Goal: Information Seeking & Learning: Learn about a topic

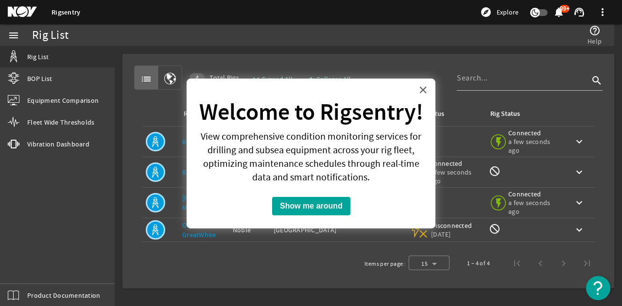
click at [421, 91] on button "×" at bounding box center [422, 90] width 9 height 16
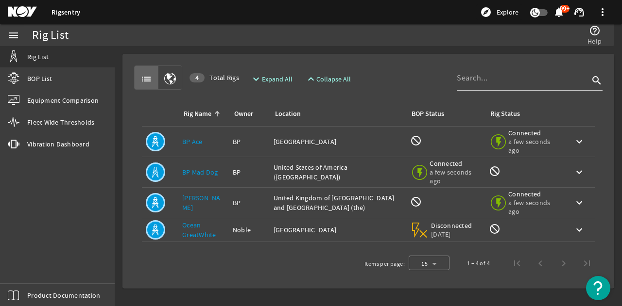
click at [198, 140] on link "BP Ace" at bounding box center [192, 141] width 20 height 9
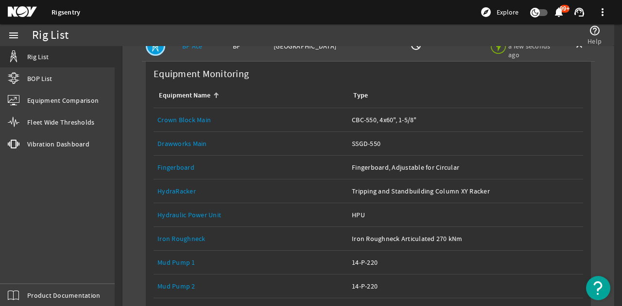
scroll to position [97, 0]
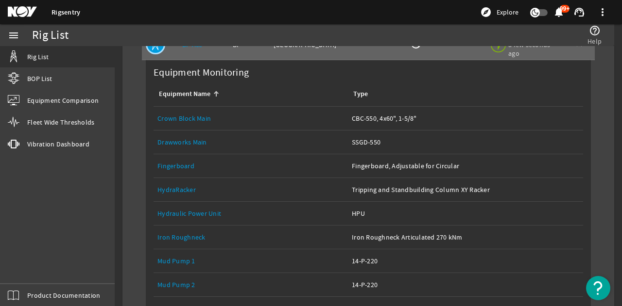
click at [189, 121] on link "Crown Block Main" at bounding box center [183, 118] width 53 height 9
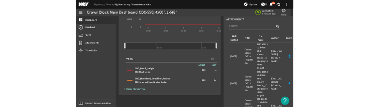
scroll to position [243, 0]
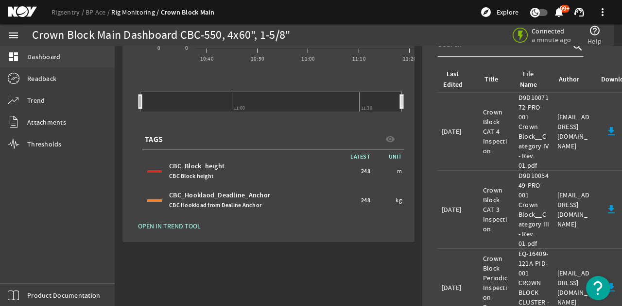
click at [48, 58] on span "Dashboard" at bounding box center [43, 57] width 33 height 10
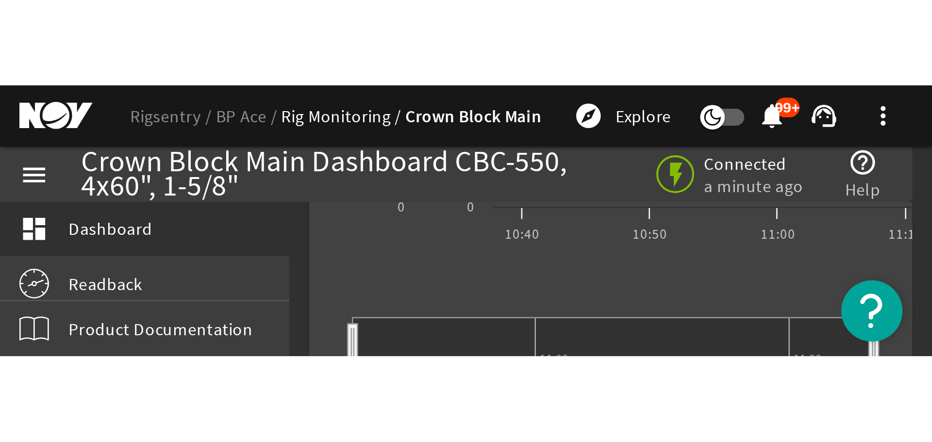
scroll to position [111, 0]
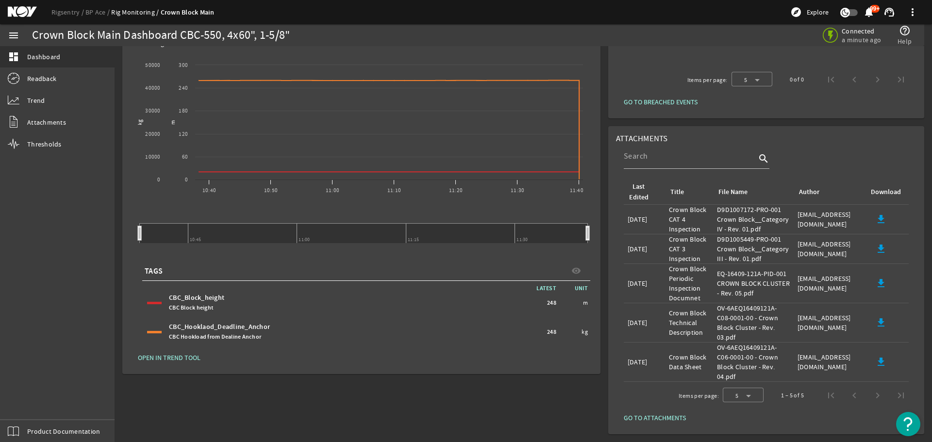
click at [130, 12] on link "Rig Monitoring" at bounding box center [135, 12] width 49 height 9
click at [14, 35] on mat-icon "menu" at bounding box center [14, 36] width 12 height 12
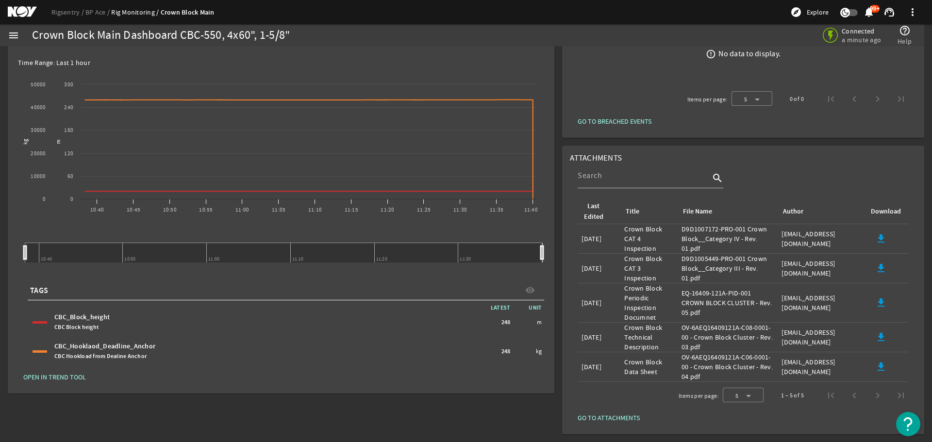
scroll to position [0, 0]
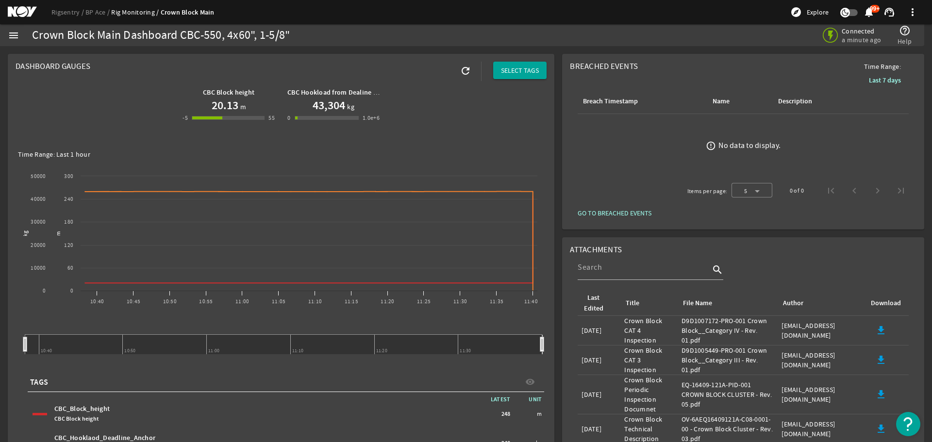
click at [128, 12] on link "Rig Monitoring" at bounding box center [135, 12] width 49 height 9
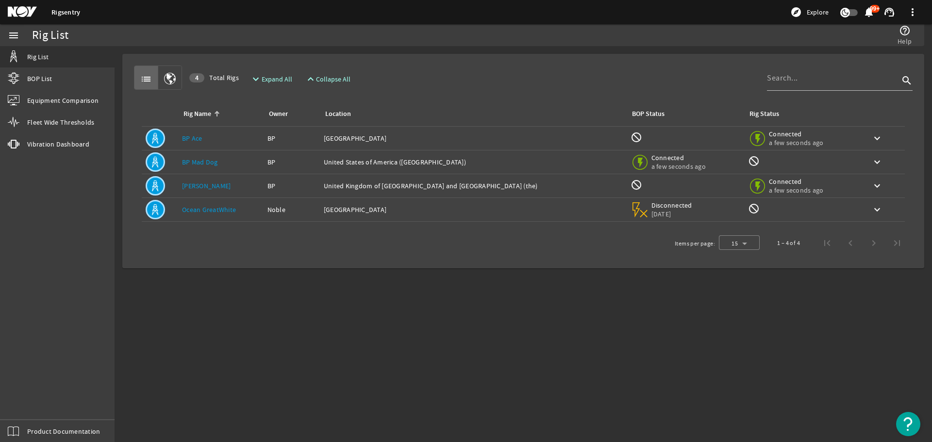
click at [192, 137] on link "BP Ace" at bounding box center [192, 138] width 20 height 9
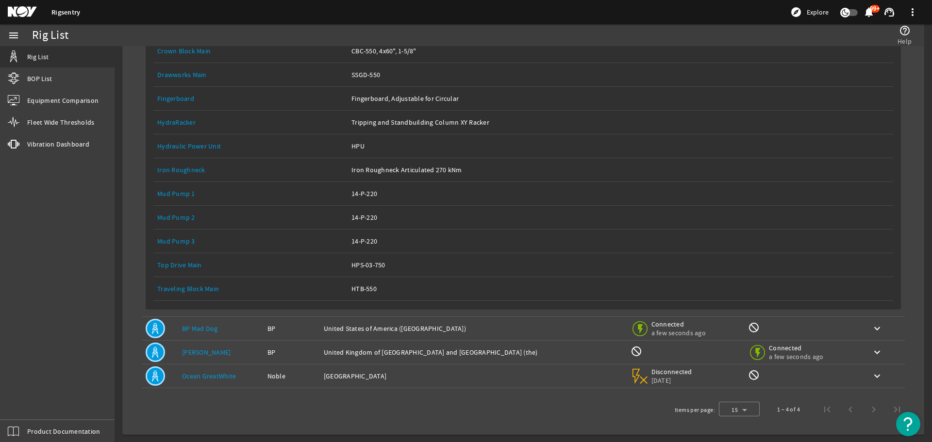
scroll to position [158, 0]
click at [195, 264] on link "Top Drive Main" at bounding box center [179, 264] width 45 height 9
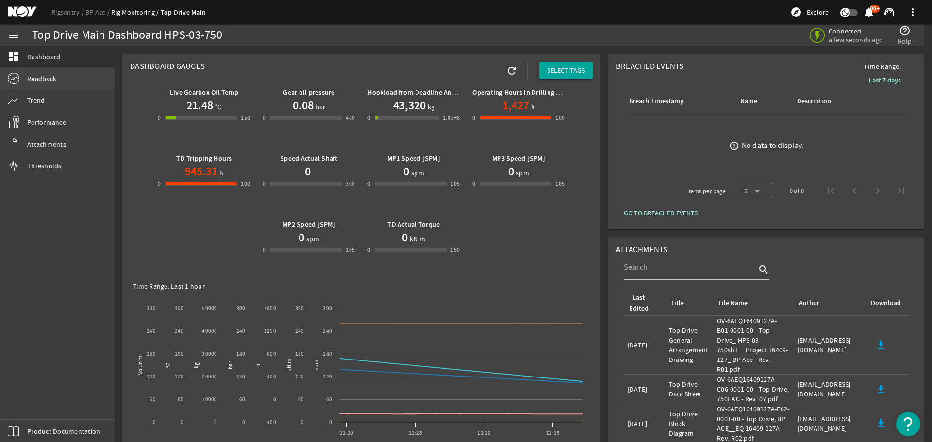
click at [45, 76] on span "Readback" at bounding box center [41, 79] width 29 height 10
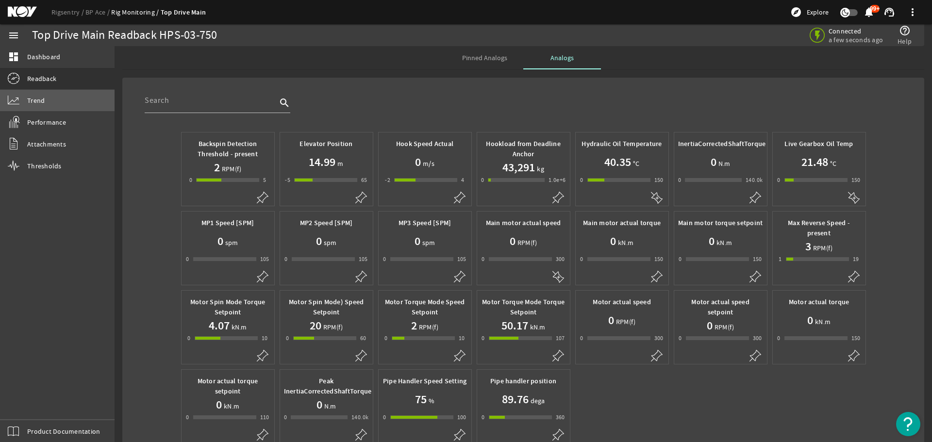
click at [45, 103] on link "Trend" at bounding box center [57, 100] width 115 height 21
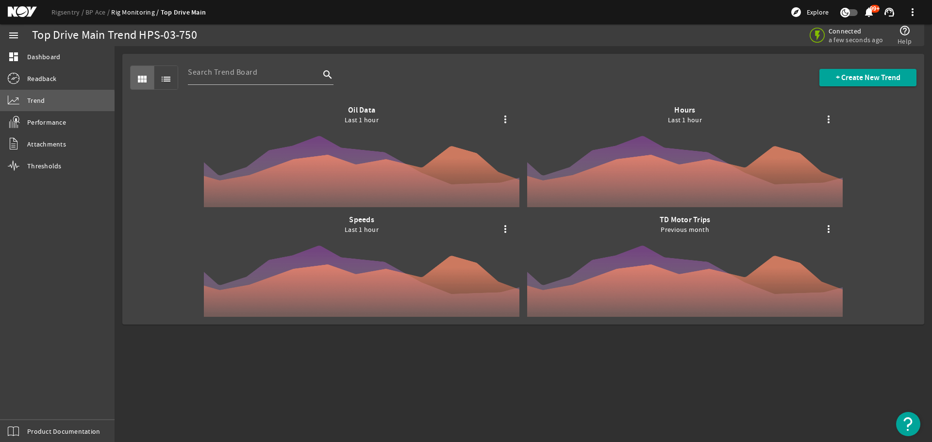
click at [43, 103] on span "Trend" at bounding box center [35, 101] width 17 height 10
click at [45, 121] on span "Performance" at bounding box center [46, 123] width 39 height 10
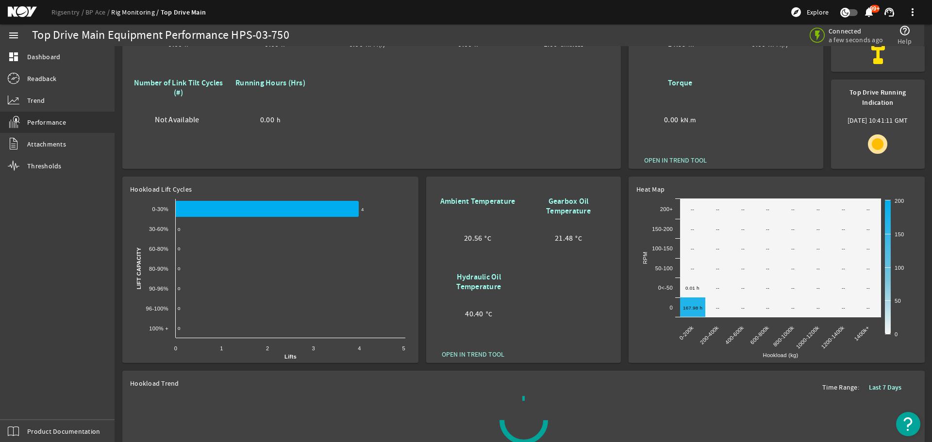
scroll to position [146, 0]
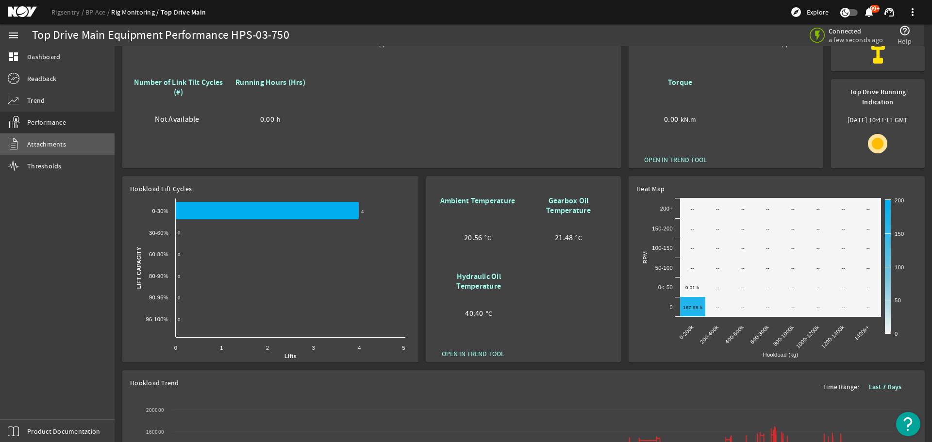
click at [51, 145] on span "Attachments" at bounding box center [46, 144] width 39 height 10
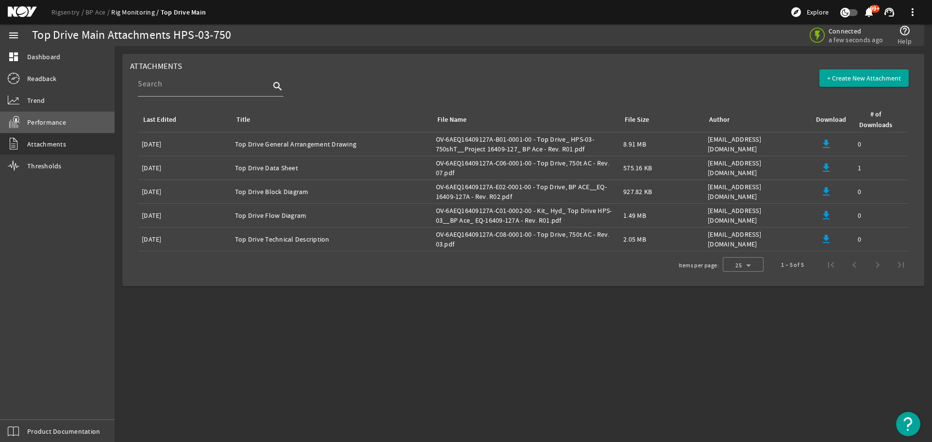
click at [42, 123] on span "Performance" at bounding box center [46, 123] width 39 height 10
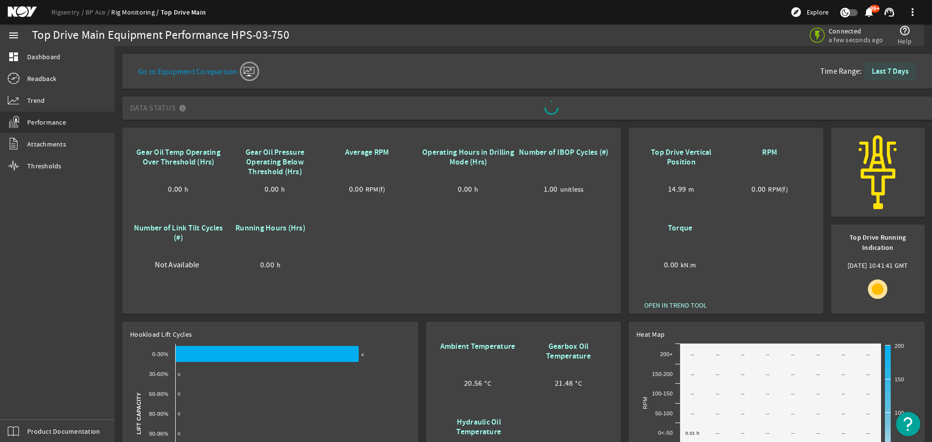
click at [621, 72] on b "Last 7 Days" at bounding box center [890, 71] width 37 height 10
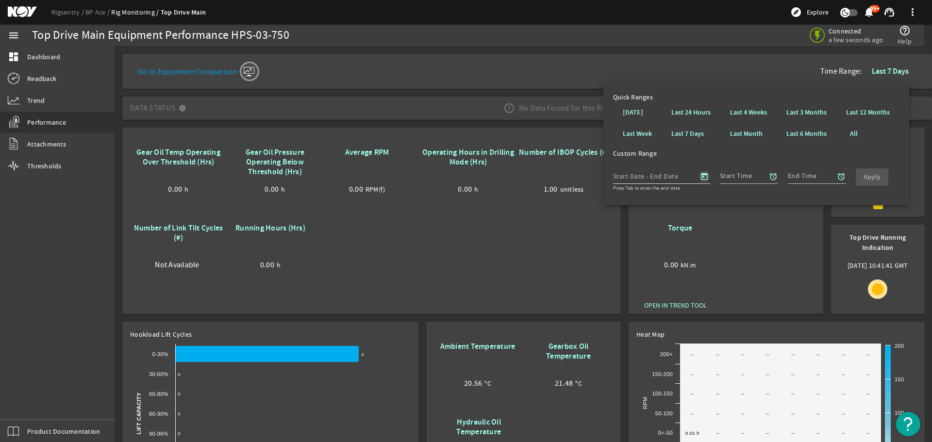
click at [621, 177] on span "Open calendar" at bounding box center [704, 176] width 23 height 23
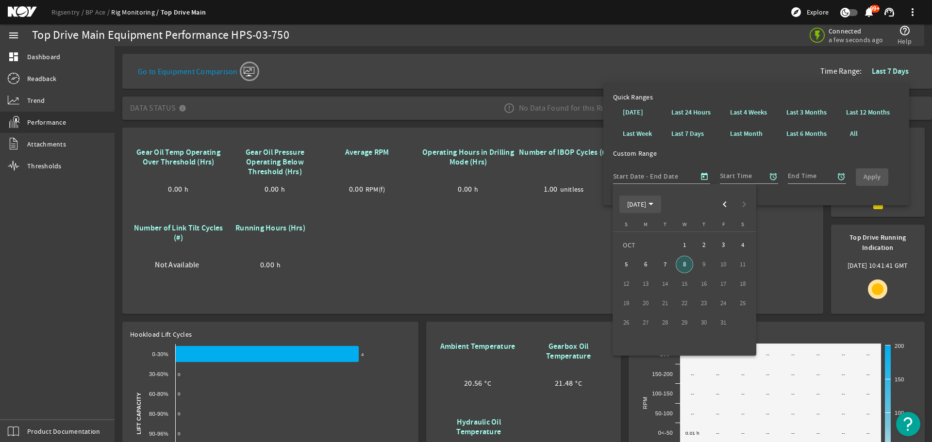
click at [621, 205] on icon "Choose month and year" at bounding box center [651, 204] width 5 height 2
click at [621, 306] on span "2023" at bounding box center [668, 331] width 31 height 17
click at [621, 256] on span "JAN" at bounding box center [634, 253] width 31 height 17
click at [621, 265] on span "1" at bounding box center [626, 264] width 17 height 17
type input "1/1/2023"
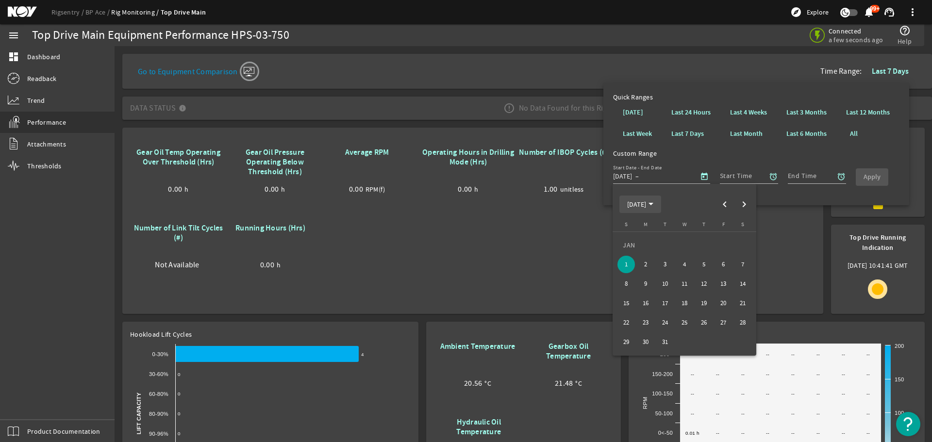
click at [621, 204] on polygon "Choose month and year" at bounding box center [651, 204] width 5 height 2
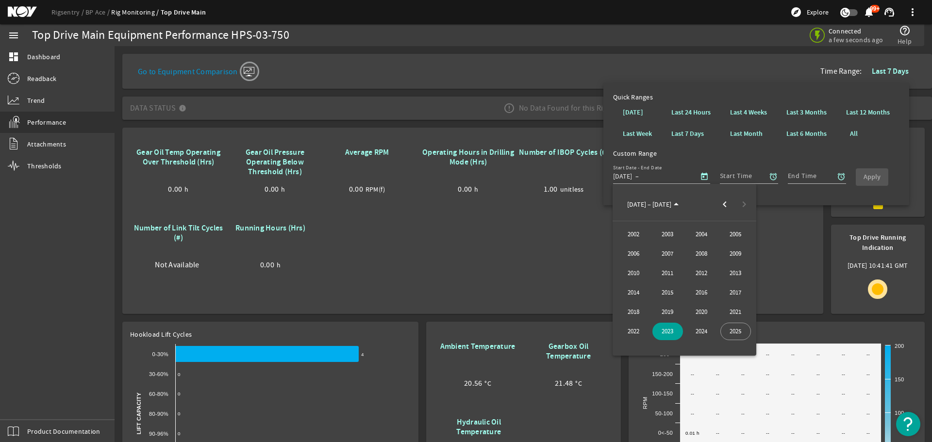
click at [621, 306] on span "2025" at bounding box center [736, 331] width 31 height 17
click at [621, 291] on span "OCT" at bounding box center [668, 292] width 31 height 17
click at [621, 240] on span "1" at bounding box center [684, 244] width 17 height 17
type input "[DATE]"
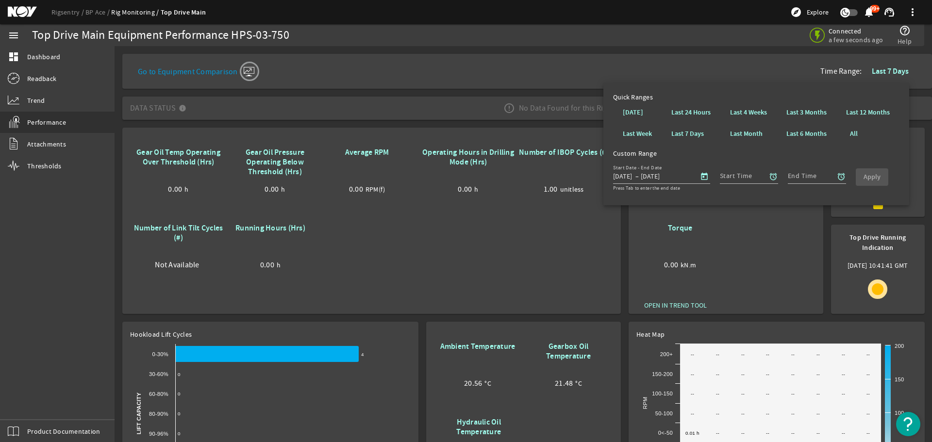
click at [621, 177] on div "Start Time alarm End Time alarm Apply" at bounding box center [804, 177] width 168 height 30
click at [621, 178] on mat-icon "alarm" at bounding box center [773, 176] width 9 height 9
click at [621, 212] on div "00" at bounding box center [803, 213] width 39 height 15
click at [621, 212] on b "00" at bounding box center [842, 213] width 7 height 10
click at [621, 306] on span at bounding box center [845, 316] width 33 height 23
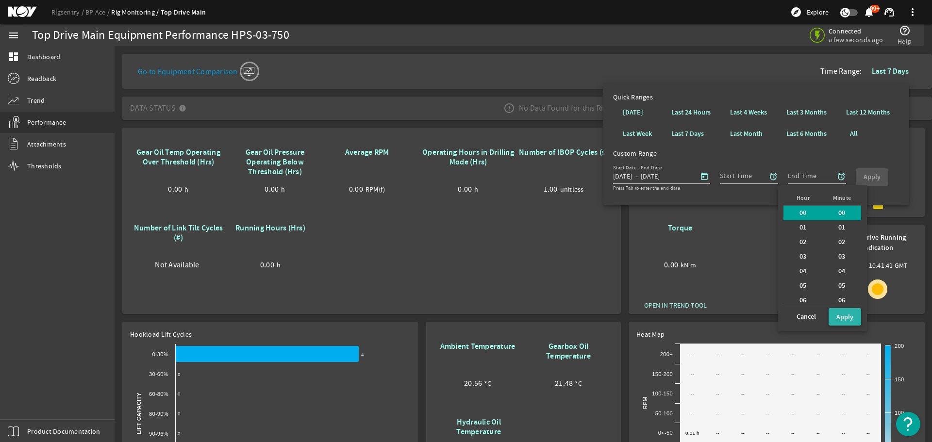
type input "00:00"
click at [621, 174] on mat-icon "alarm" at bounding box center [841, 176] width 9 height 9
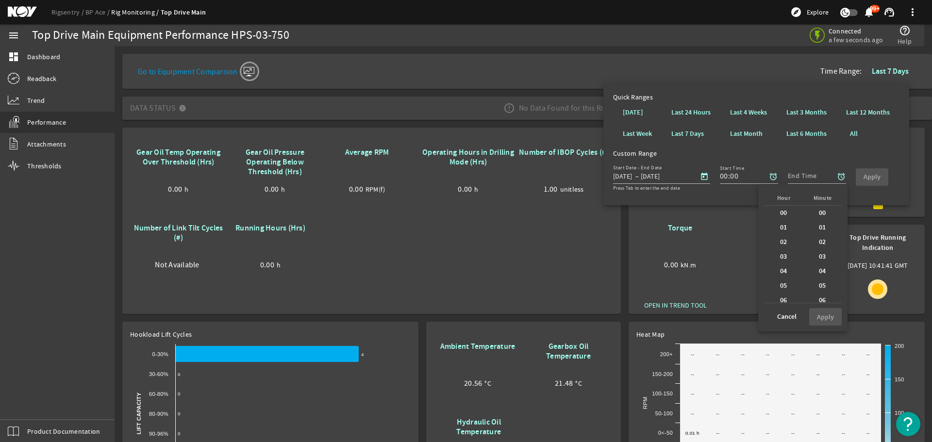
click at [621, 212] on b "00" at bounding box center [783, 213] width 7 height 10
click at [621, 212] on b "00" at bounding box center [822, 213] width 7 height 10
click at [621, 306] on b "Apply" at bounding box center [825, 317] width 17 height 9
type input "00:00"
click at [621, 179] on b "Apply" at bounding box center [872, 176] width 17 height 9
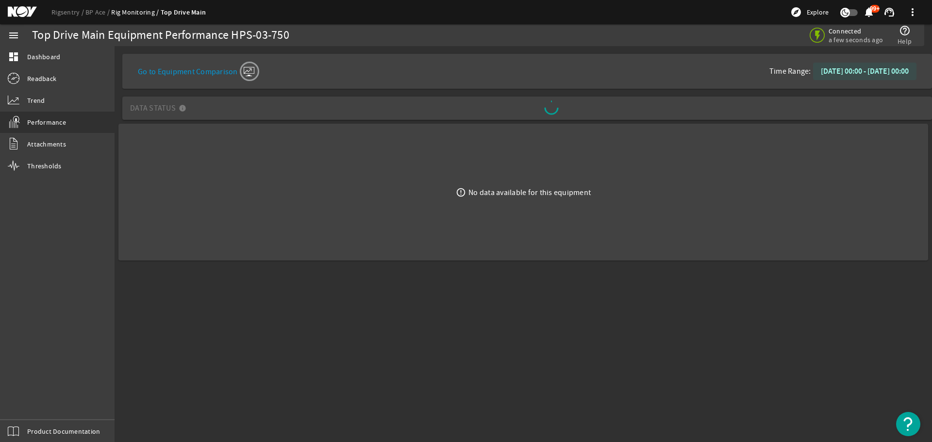
click at [621, 70] on b "January 01, 2023 00:00 - September 30, 2025 00:00" at bounding box center [865, 71] width 88 height 10
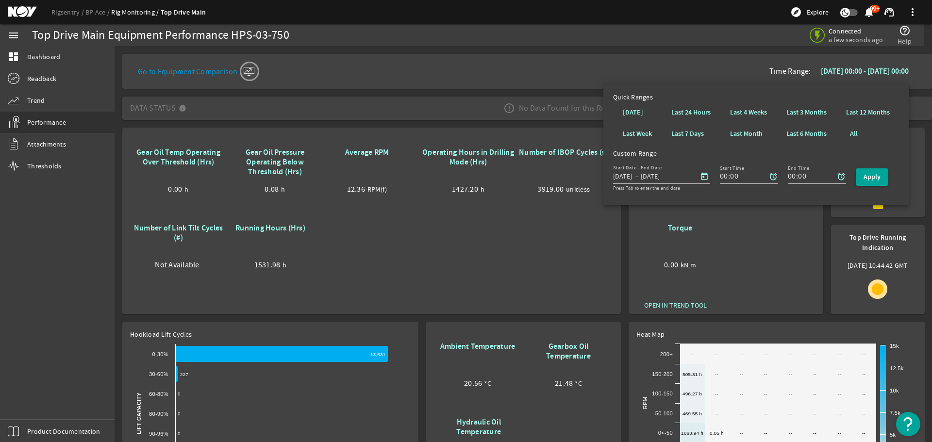
click at [544, 67] on div "Go to Equipment Comparison Time Range: January 01, 2023 00:00 - September 30, 2…" at bounding box center [527, 71] width 794 height 19
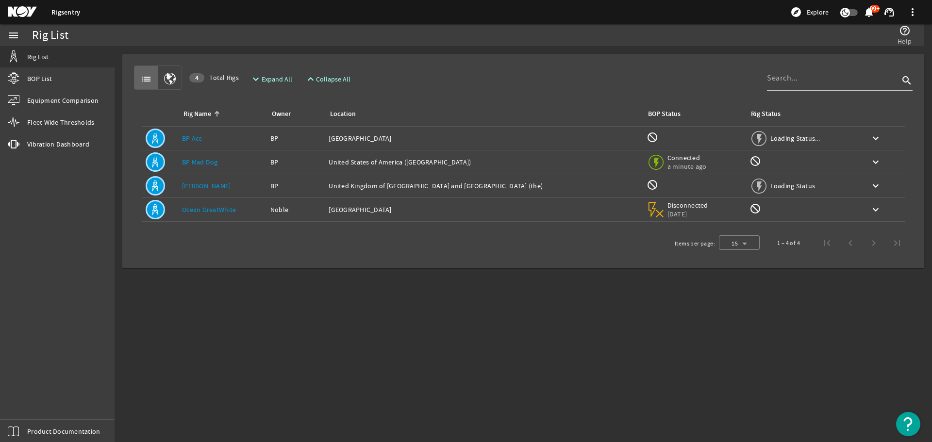
click at [188, 139] on link "BP Ace" at bounding box center [192, 138] width 20 height 9
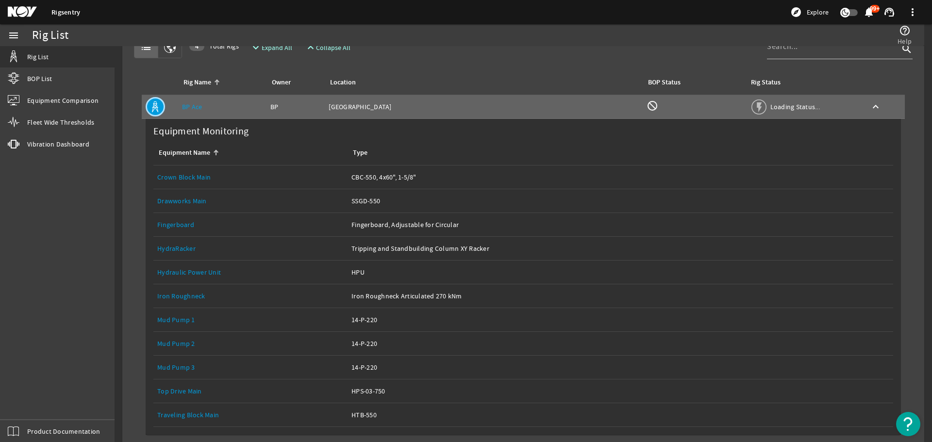
scroll to position [49, 0]
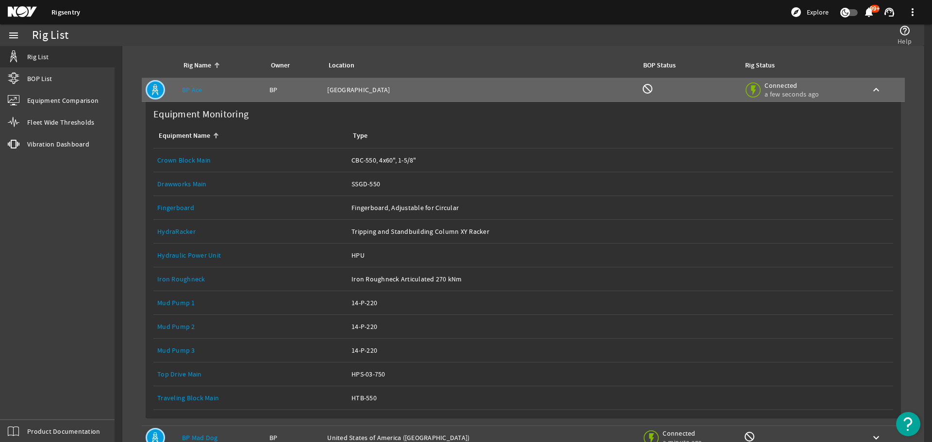
click at [181, 231] on link "HydraRacker" at bounding box center [176, 231] width 38 height 9
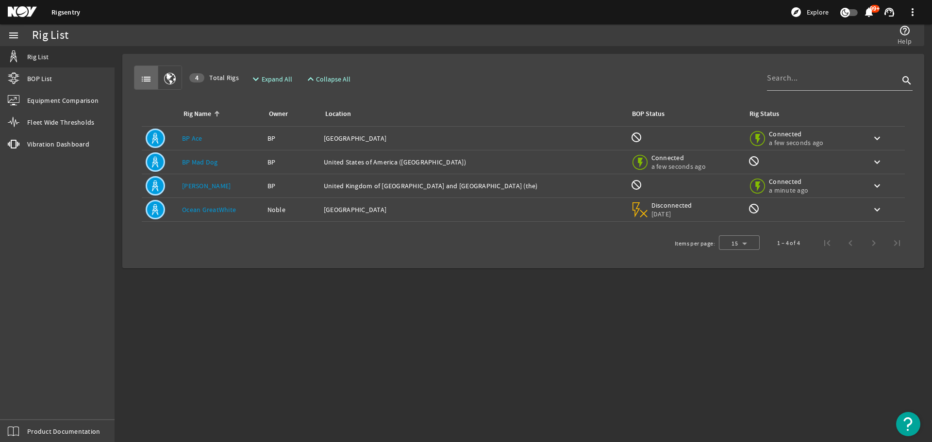
click at [193, 139] on link "BP Ace" at bounding box center [192, 138] width 20 height 9
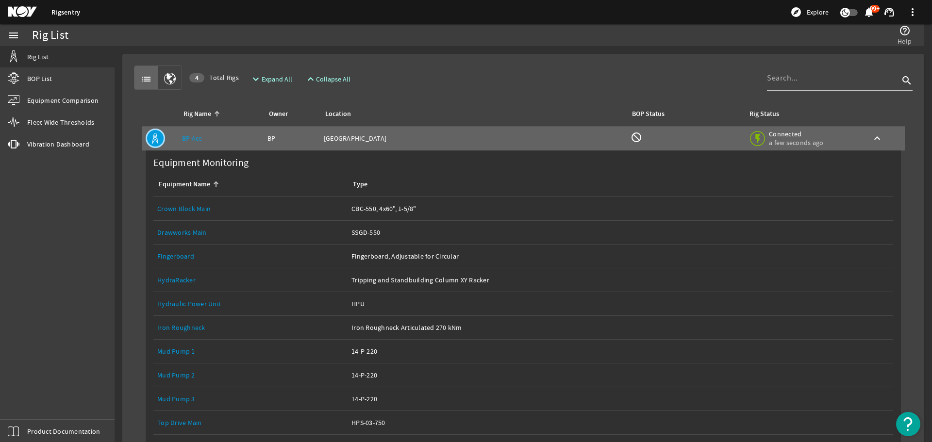
click at [194, 232] on link "Drawworks Main" at bounding box center [182, 232] width 50 height 9
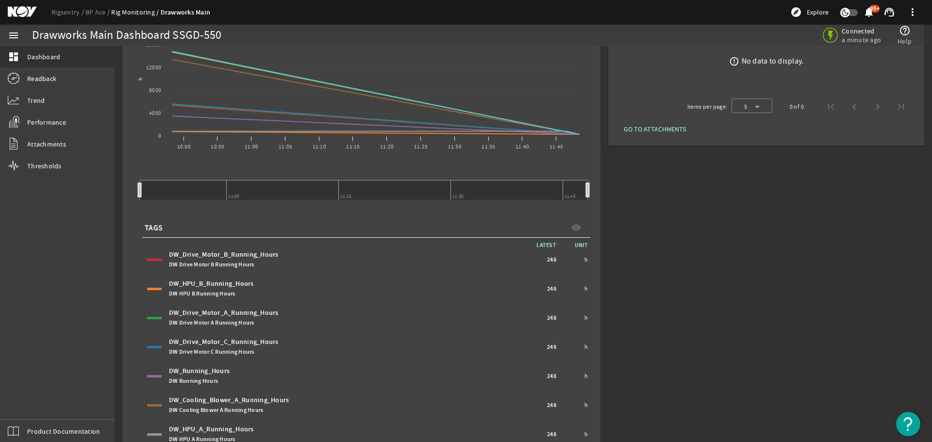
scroll to position [125, 0]
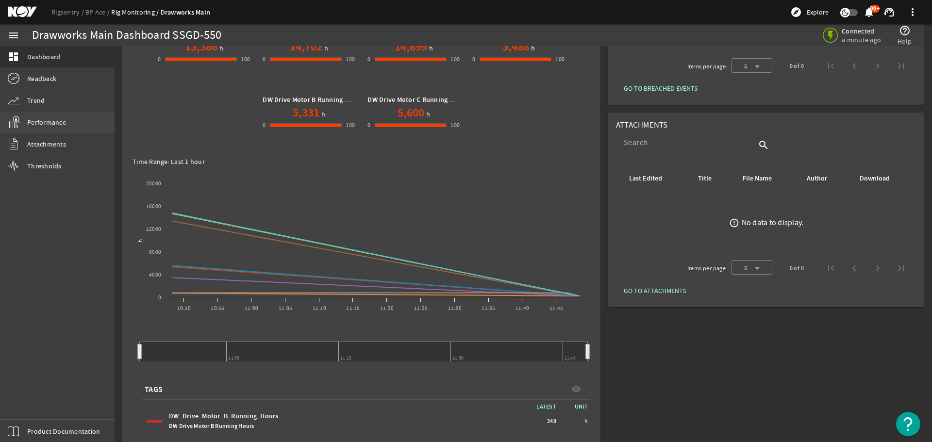
click at [43, 121] on span "Performance" at bounding box center [46, 123] width 39 height 10
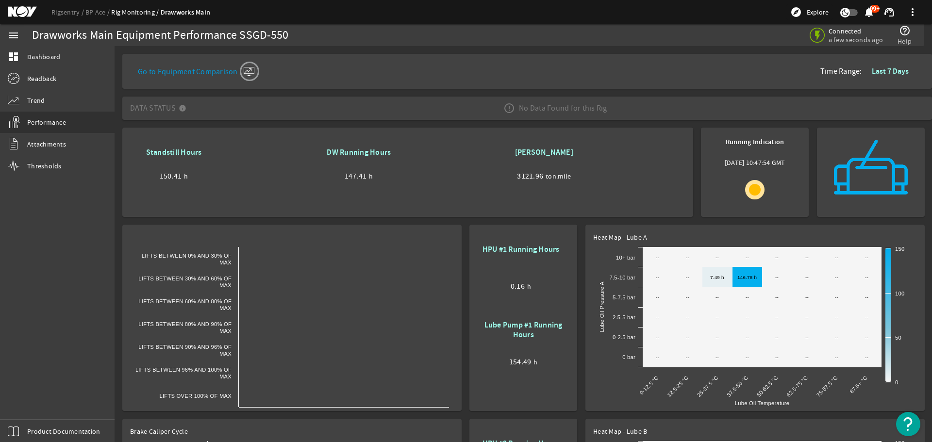
click at [882, 76] on b "Last 7 Days" at bounding box center [890, 71] width 37 height 10
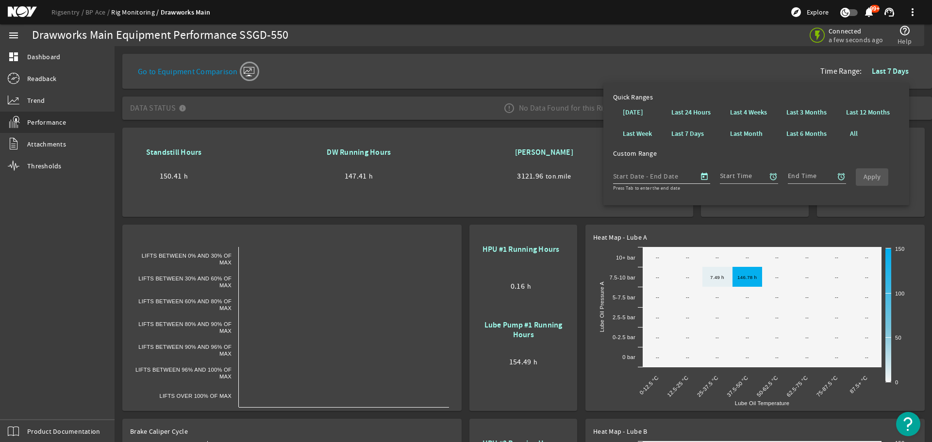
click at [657, 177] on input "text" at bounding box center [672, 176] width 40 height 12
click at [626, 174] on input "text" at bounding box center [629, 176] width 32 height 12
click at [707, 177] on span "Open calendar" at bounding box center [704, 176] width 23 height 23
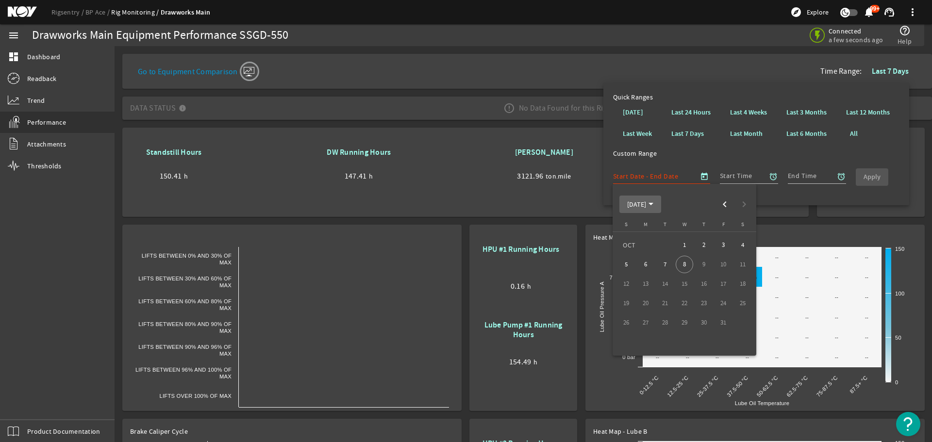
click at [654, 202] on span "[DATE]" at bounding box center [640, 204] width 26 height 9
click at [642, 333] on span "2022" at bounding box center [634, 331] width 31 height 17
click at [635, 255] on span "JAN" at bounding box center [634, 253] width 31 height 17
click at [743, 249] on span "1" at bounding box center [742, 244] width 17 height 17
type input "[DATE]"
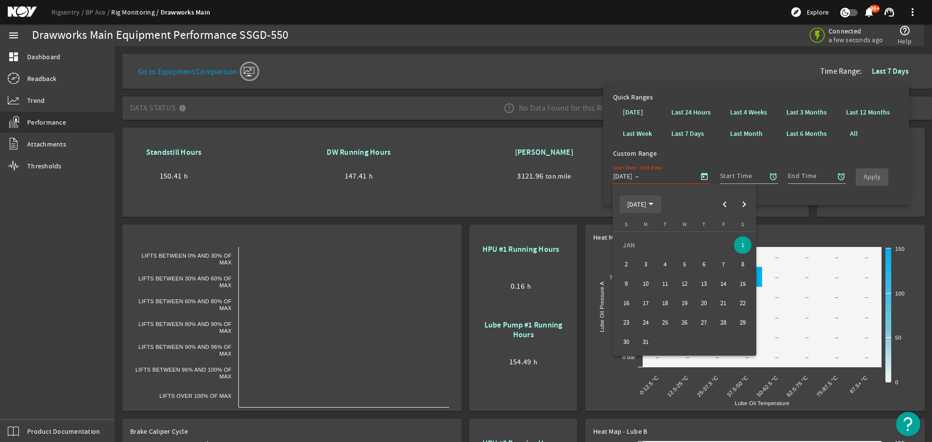
click at [654, 203] on polygon "Choose month and year" at bounding box center [651, 204] width 5 height 2
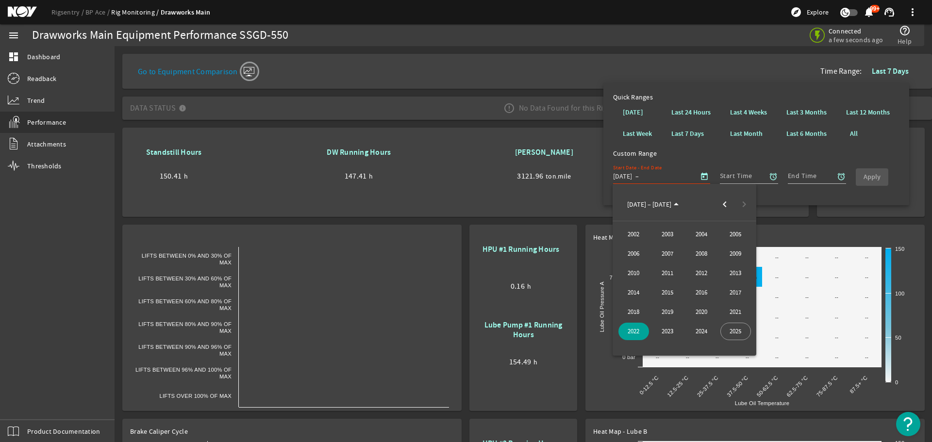
drag, startPoint x: 734, startPoint y: 332, endPoint x: 729, endPoint y: 325, distance: 8.1
click at [734, 332] on span "2025" at bounding box center [736, 331] width 31 height 17
click at [671, 293] on span "OCT" at bounding box center [668, 292] width 31 height 17
click at [684, 245] on span "1" at bounding box center [684, 244] width 17 height 17
type input "[DATE]"
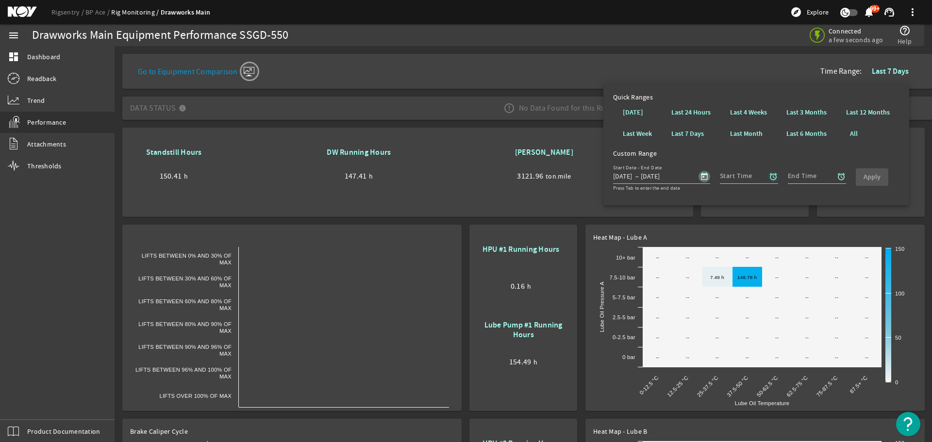
click at [773, 177] on mat-icon "alarm" at bounding box center [773, 176] width 9 height 9
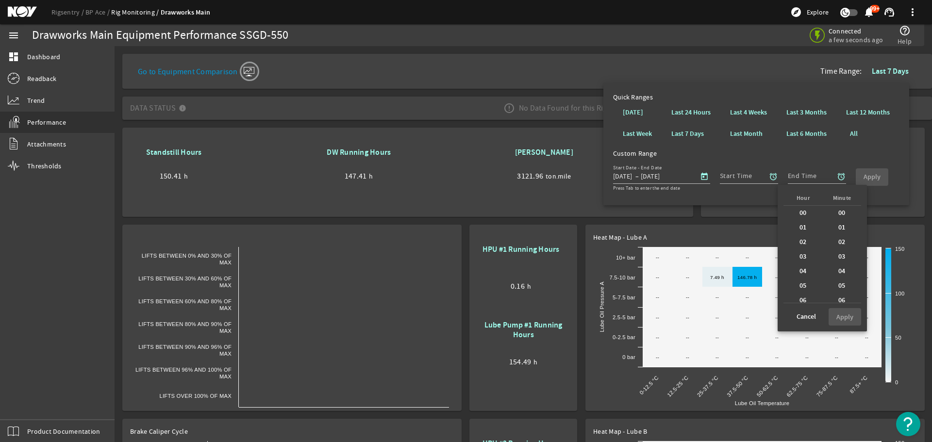
click at [801, 212] on b "00" at bounding box center [803, 213] width 7 height 10
click at [842, 212] on div "00" at bounding box center [842, 213] width 39 height 15
click at [848, 315] on b "Apply" at bounding box center [845, 317] width 17 height 9
type input "00:00"
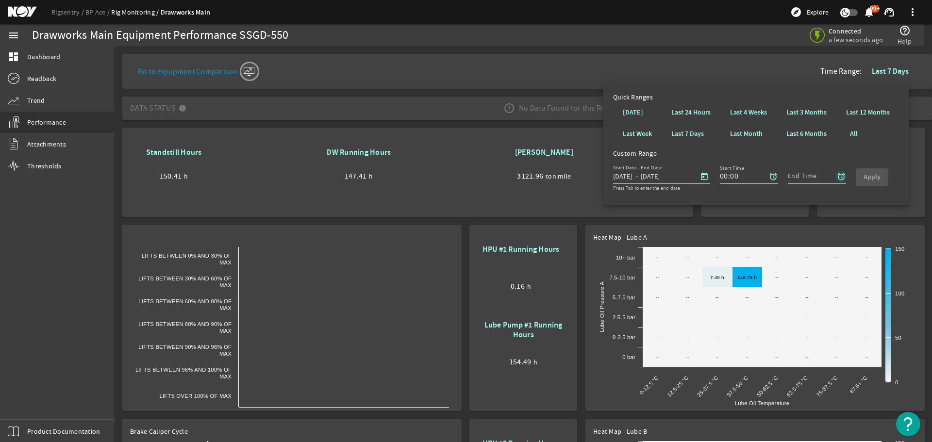
click at [831, 175] on span "button" at bounding box center [841, 176] width 23 height 23
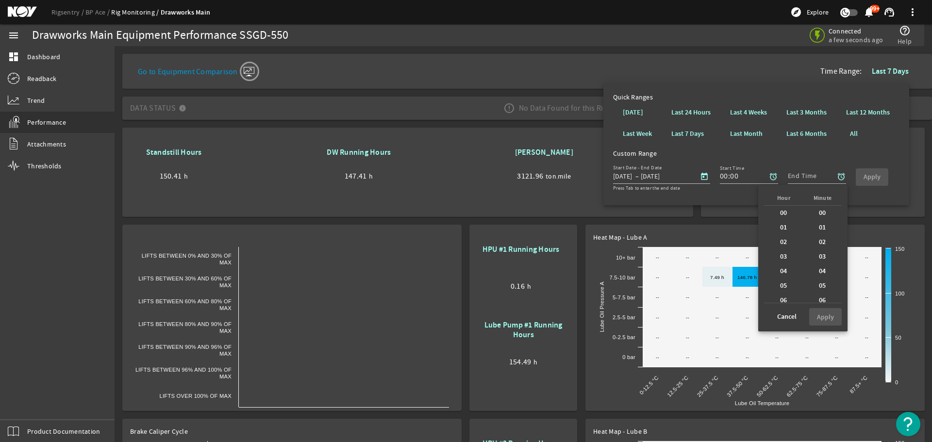
click at [784, 208] on b "00" at bounding box center [783, 213] width 7 height 10
click at [820, 214] on b "00" at bounding box center [822, 213] width 7 height 10
click at [820, 316] on b "Apply" at bounding box center [825, 317] width 17 height 9
type input "00:00"
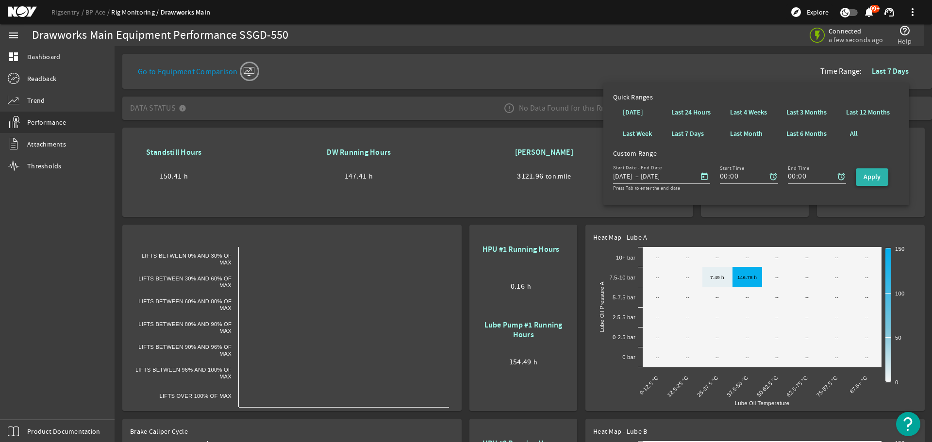
click at [874, 176] on b "Apply" at bounding box center [872, 176] width 17 height 9
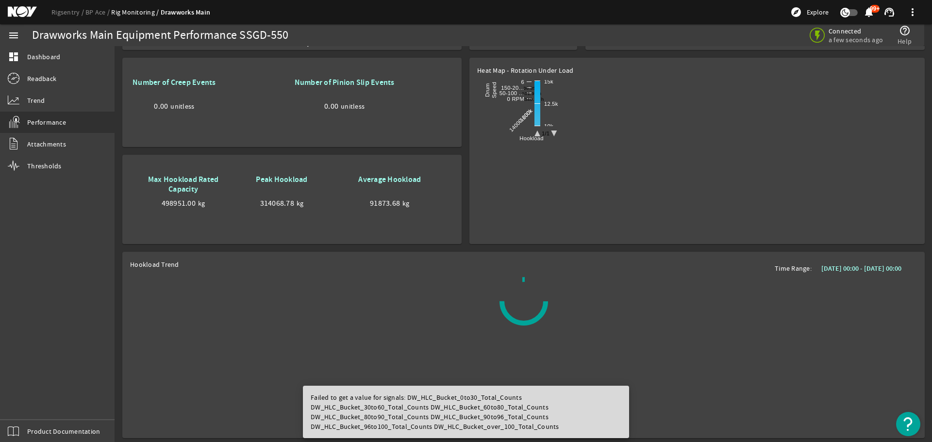
scroll to position [563, 0]
